Goal: Find specific page/section: Find specific page/section

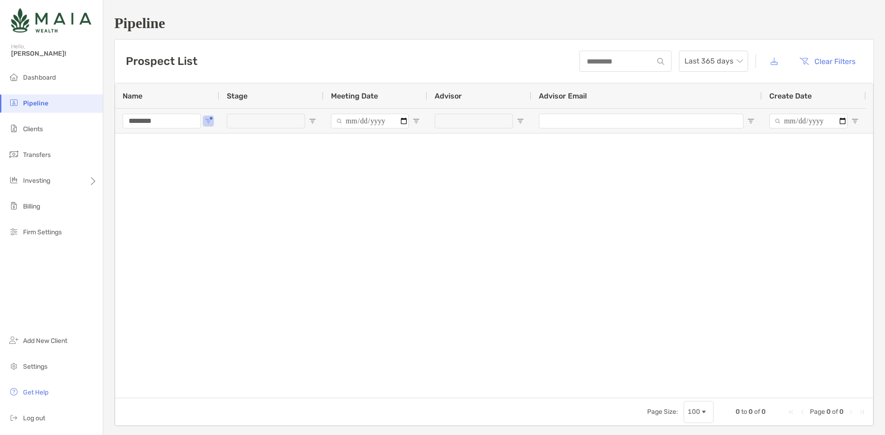
click at [145, 118] on input "********" at bounding box center [162, 121] width 78 height 15
type input "*"
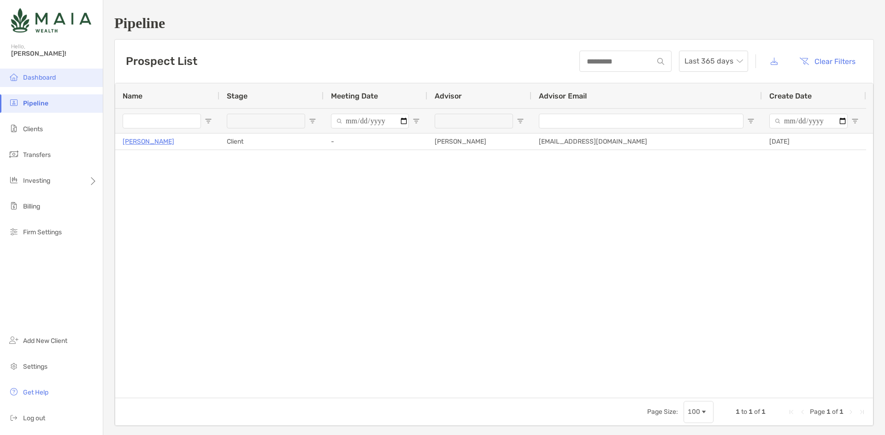
click at [86, 81] on li "Dashboard" at bounding box center [51, 78] width 103 height 18
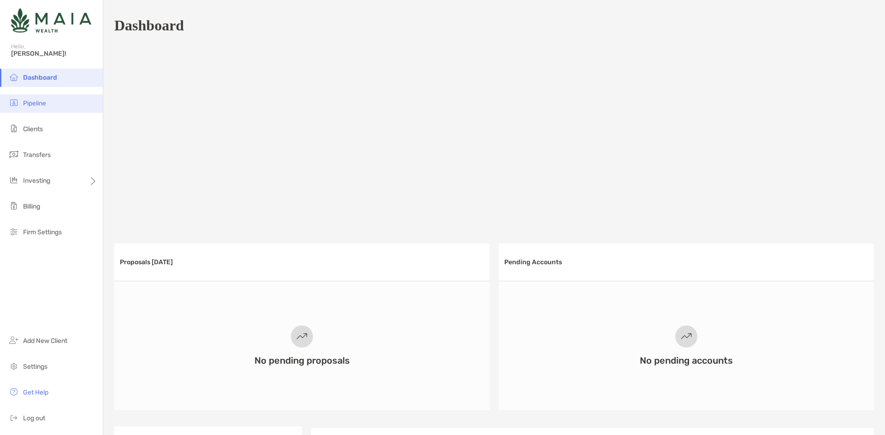
click at [70, 96] on li "Pipeline" at bounding box center [51, 103] width 103 height 18
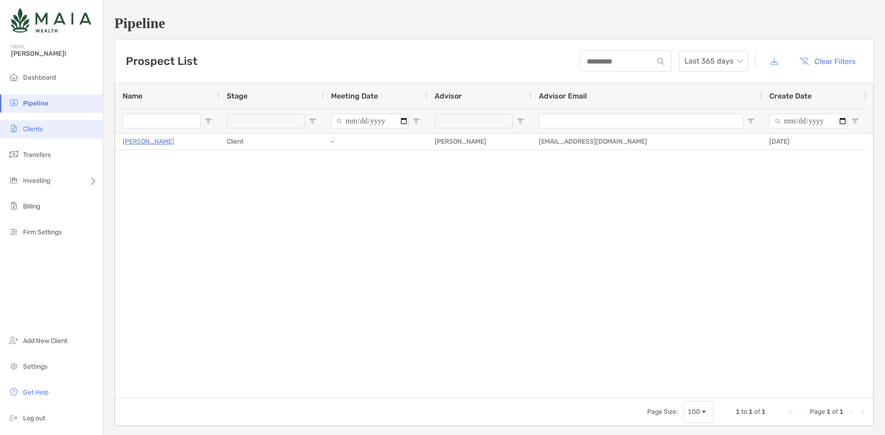
click at [37, 131] on span "Clients" at bounding box center [33, 129] width 20 height 8
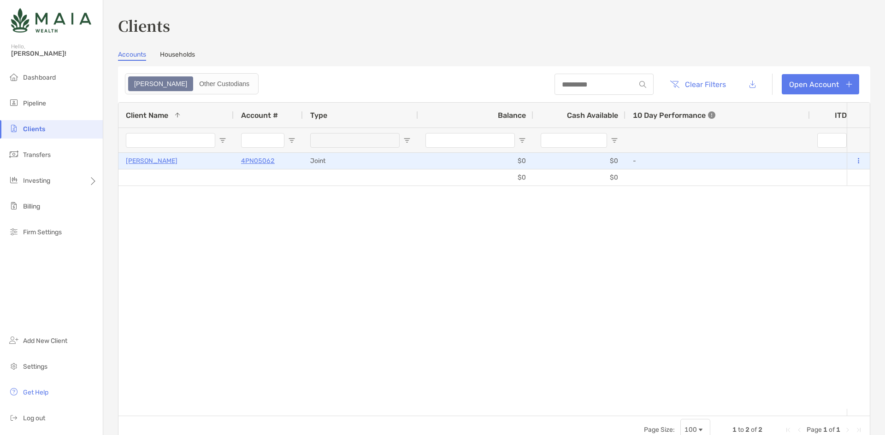
click at [138, 164] on p "[PERSON_NAME]" at bounding box center [152, 161] width 52 height 12
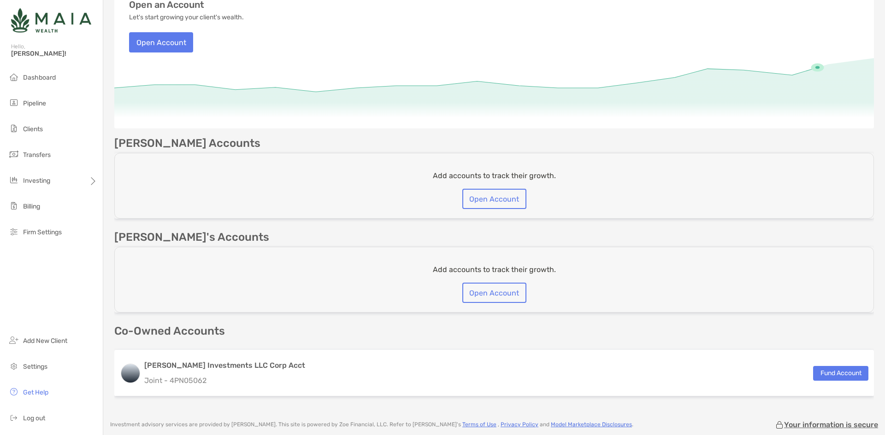
scroll to position [188, 0]
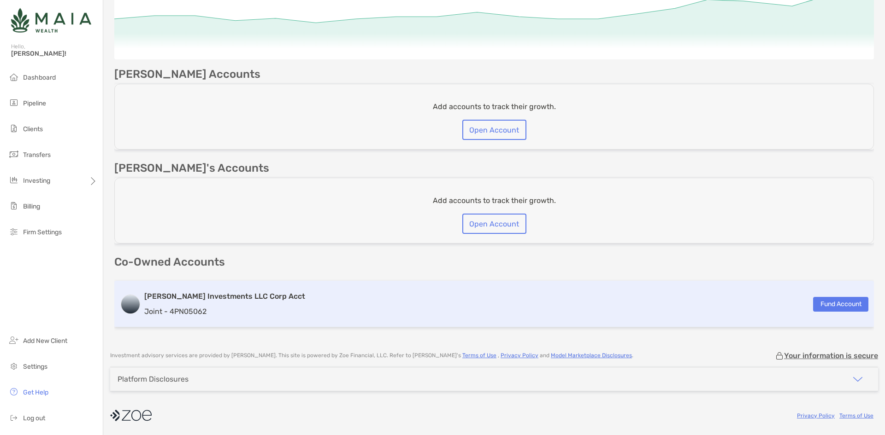
click at [241, 307] on p "Joint - 4PN05062" at bounding box center [224, 312] width 161 height 12
